Goal: Task Accomplishment & Management: Manage account settings

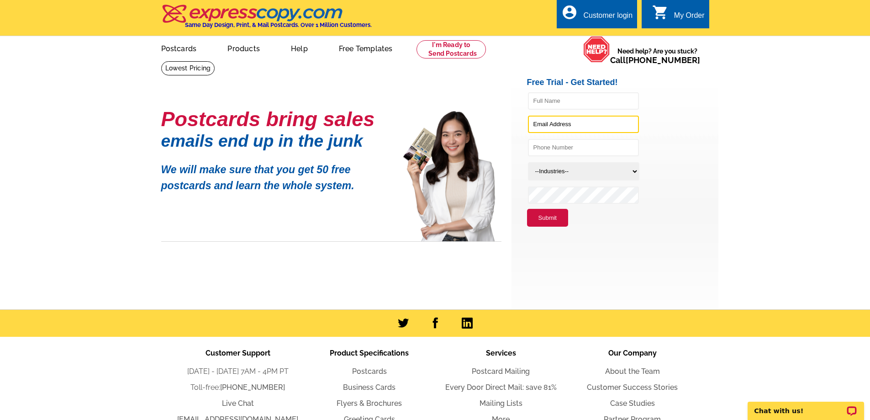
type input "[PERSON_NAME][EMAIL_ADDRESS][PERSON_NAME][DOMAIN_NAME]"
click at [591, 16] on div "Customer login" at bounding box center [607, 17] width 49 height 13
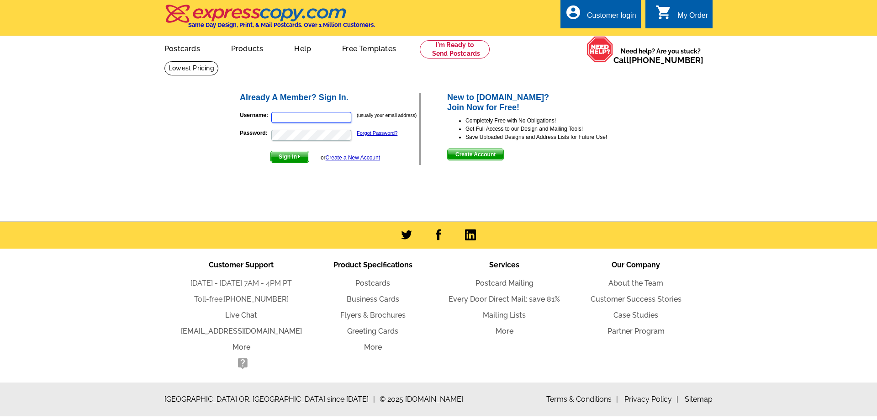
type input "jonna@jonna.us"
click at [287, 159] on span "Sign In" at bounding box center [290, 156] width 38 height 11
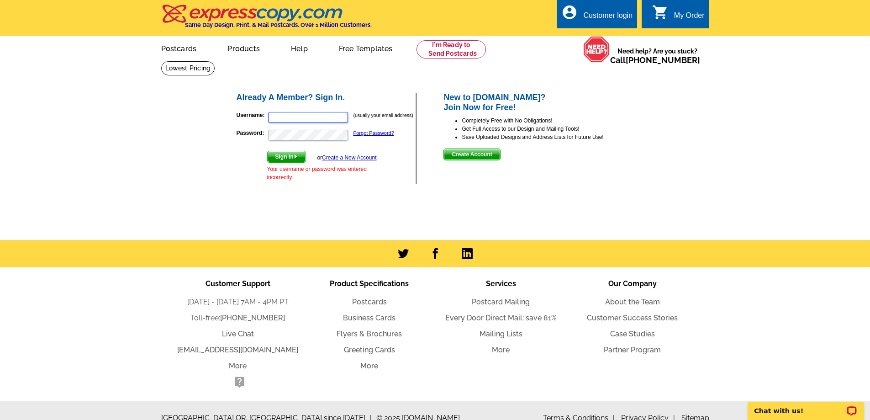
type input "[PERSON_NAME][EMAIL_ADDRESS][PERSON_NAME][DOMAIN_NAME]"
click at [780, 412] on p "Chat with us!" at bounding box center [799, 410] width 90 height 7
click at [283, 156] on span "Sign In" at bounding box center [287, 156] width 38 height 11
click at [376, 132] on link "Forgot Password?" at bounding box center [373, 132] width 41 height 5
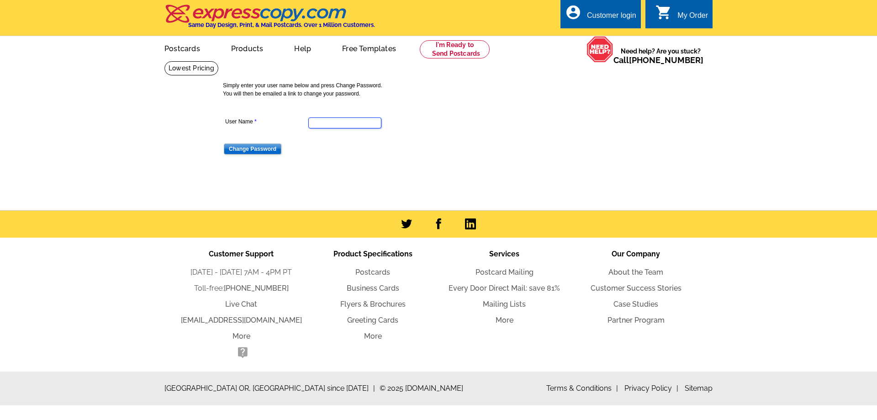
type input "[PERSON_NAME][EMAIL_ADDRESS][PERSON_NAME][DOMAIN_NAME]"
click at [250, 148] on input "Change Password" at bounding box center [253, 148] width 58 height 11
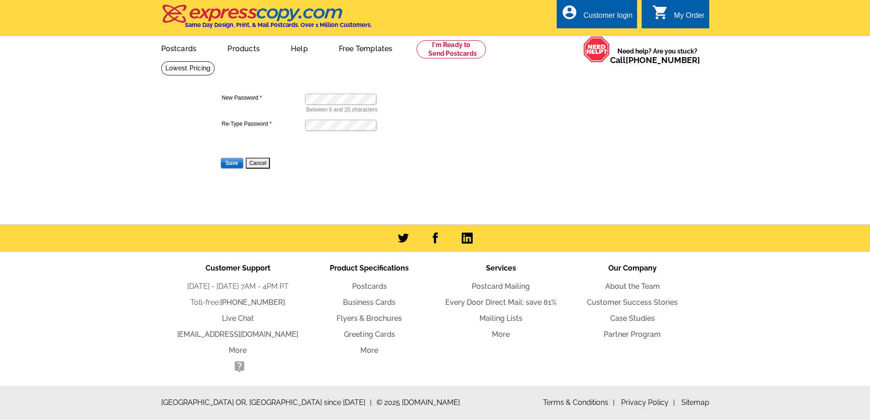
click at [304, 91] on div at bounding box center [304, 91] width 0 height 0
click at [234, 162] on input "Save" at bounding box center [232, 163] width 23 height 11
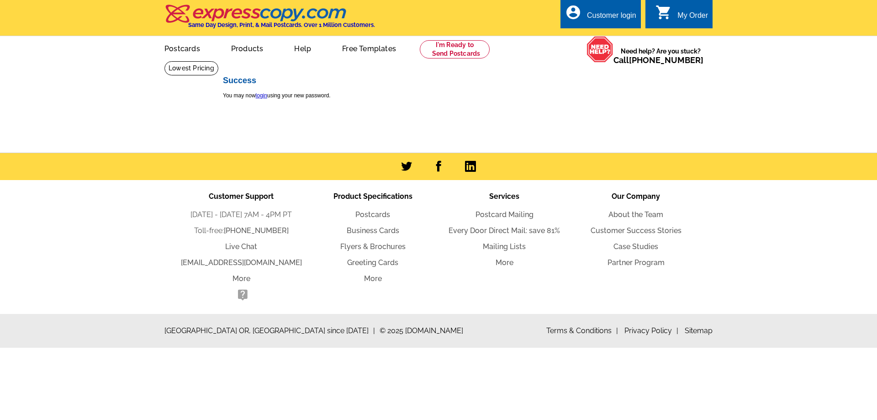
click at [267, 100] on p "You may now login using your new password." at bounding box center [442, 95] width 438 height 8
click at [262, 96] on link "login" at bounding box center [261, 95] width 11 height 6
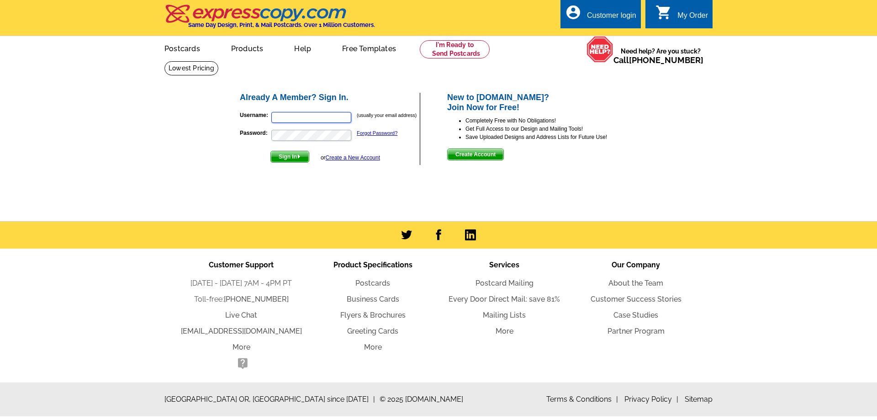
type input "[PERSON_NAME][EMAIL_ADDRESS][PERSON_NAME][DOMAIN_NAME]"
click at [294, 158] on span "Sign In" at bounding box center [290, 156] width 38 height 11
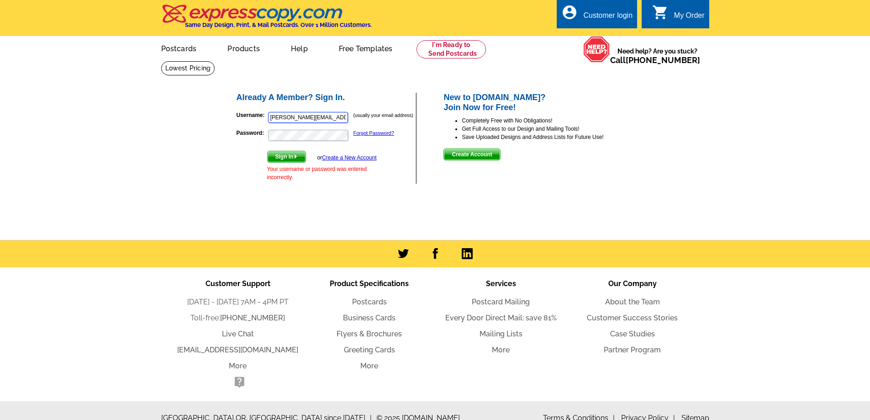
click at [349, 129] on div at bounding box center [349, 129] width 0 height 0
click at [300, 157] on span "Sign In" at bounding box center [287, 156] width 38 height 11
